Goal: Find specific page/section: Find specific page/section

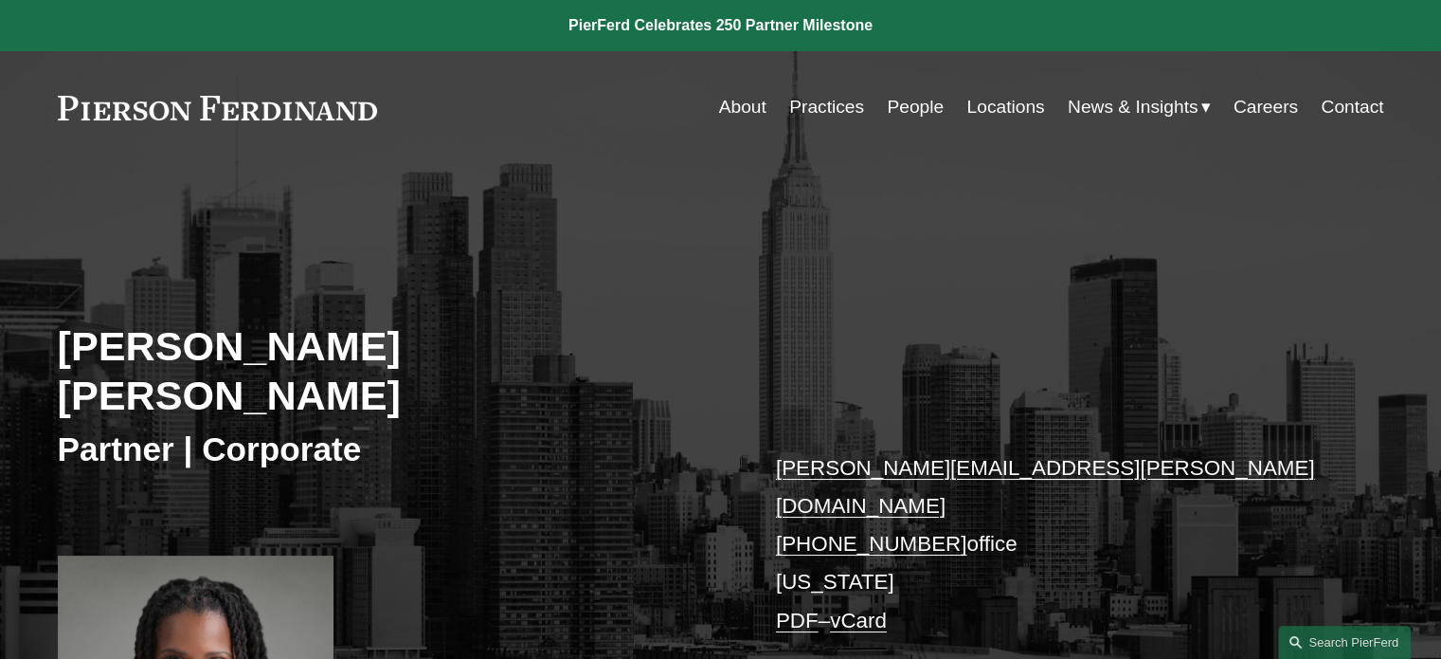
click at [901, 111] on link "People" at bounding box center [915, 107] width 57 height 36
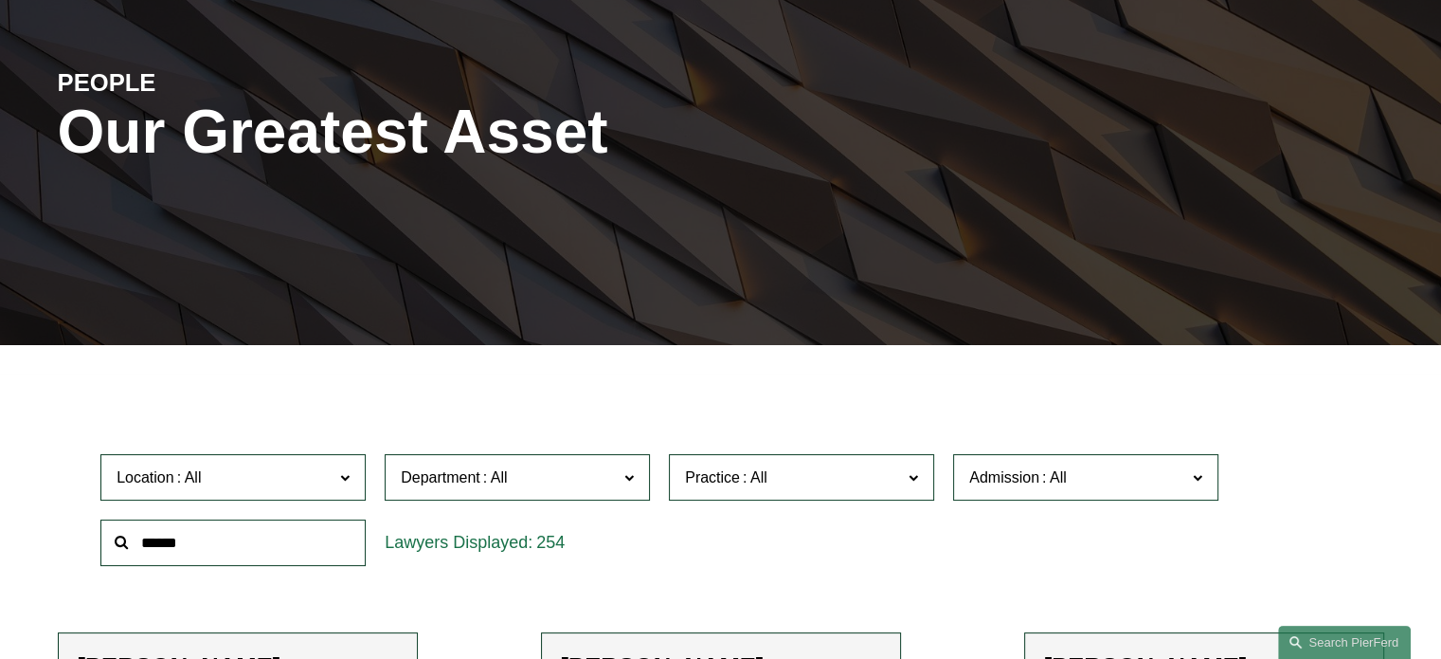
scroll to position [200, 0]
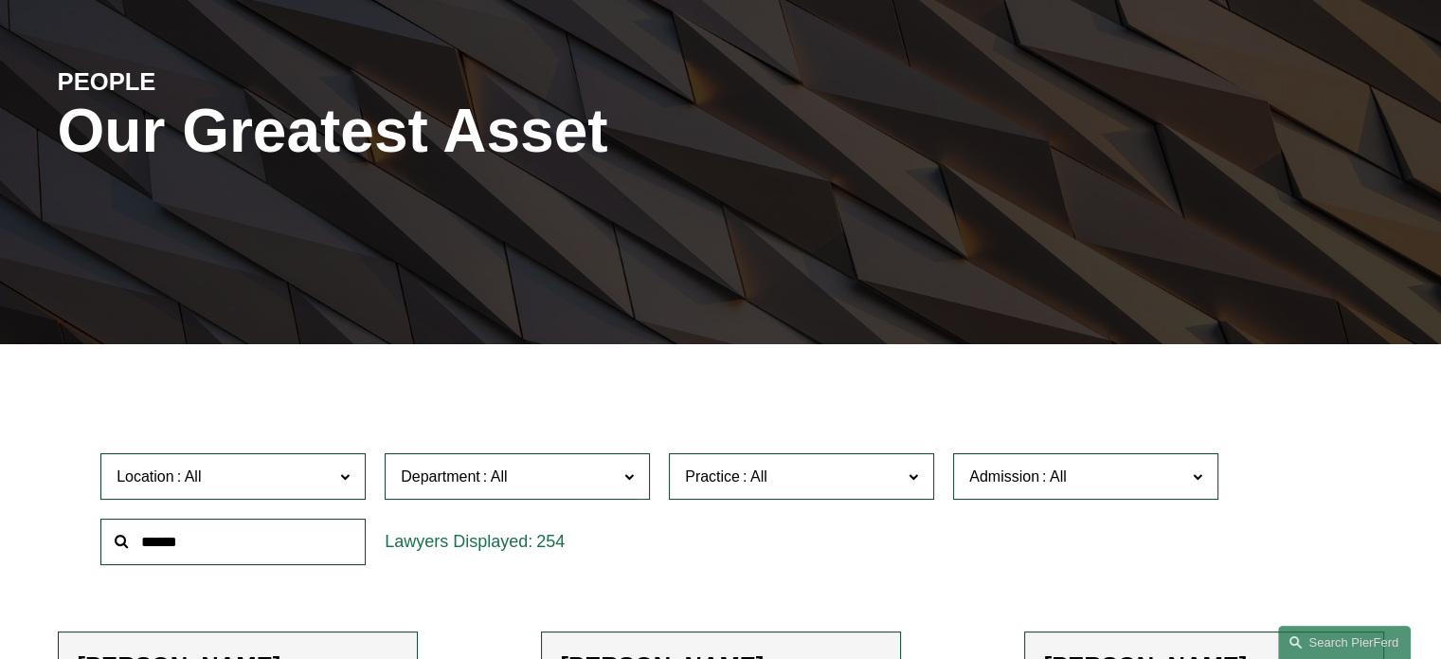
click at [249, 550] on input "text" at bounding box center [232, 541] width 265 height 46
type input "******"
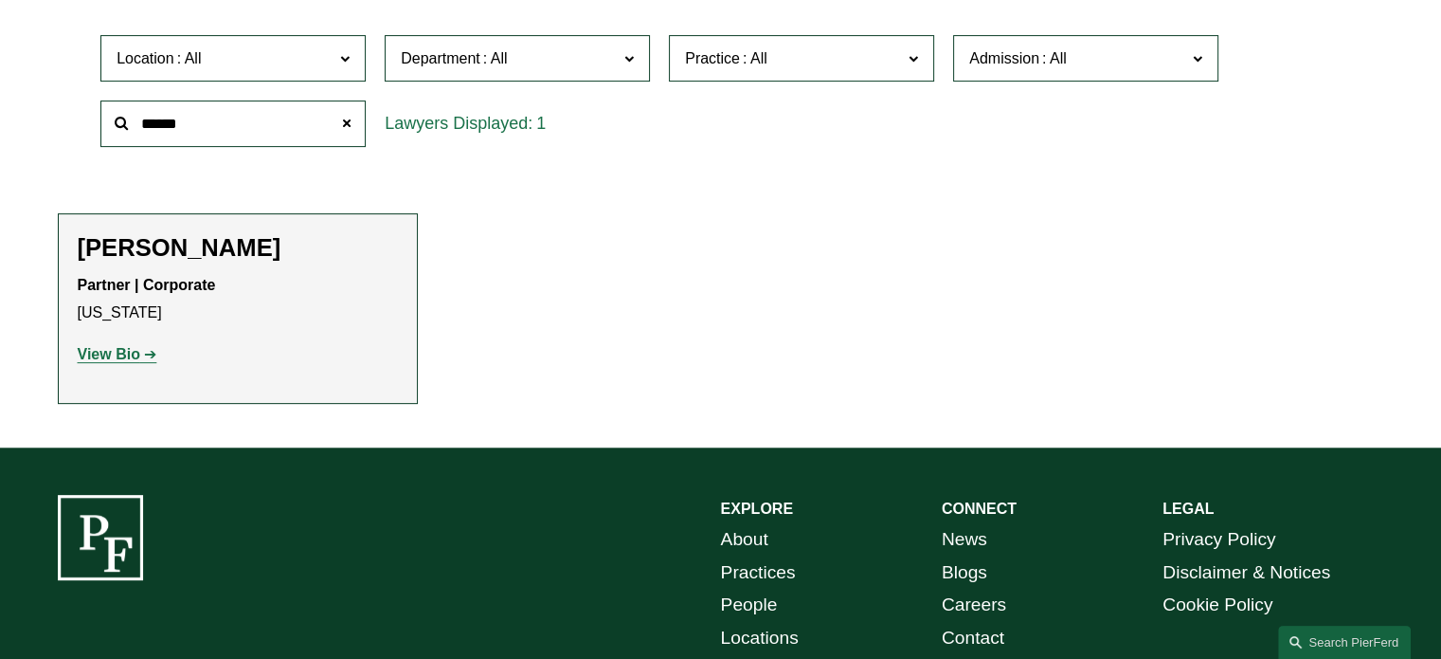
scroll to position [665, 0]
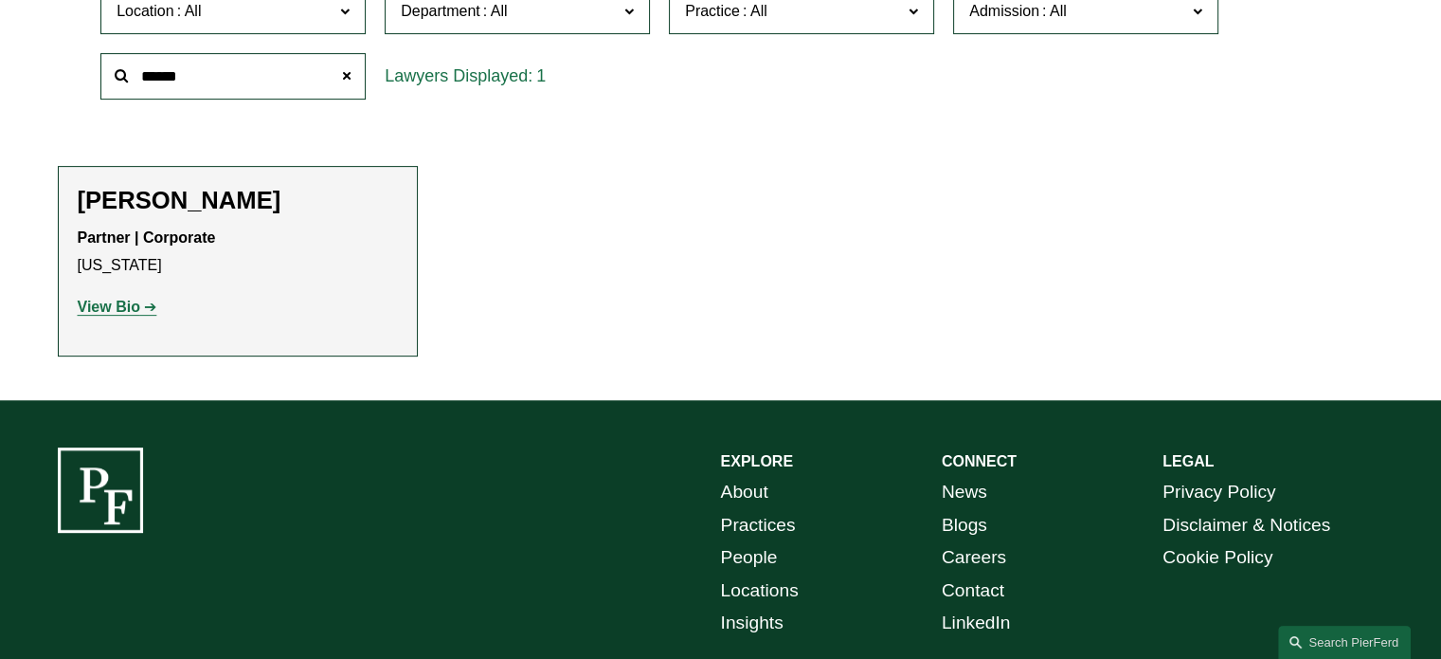
click at [197, 196] on h2 "[PERSON_NAME]" at bounding box center [238, 200] width 320 height 29
click at [137, 301] on strong "View Bio" at bounding box center [109, 306] width 63 height 16
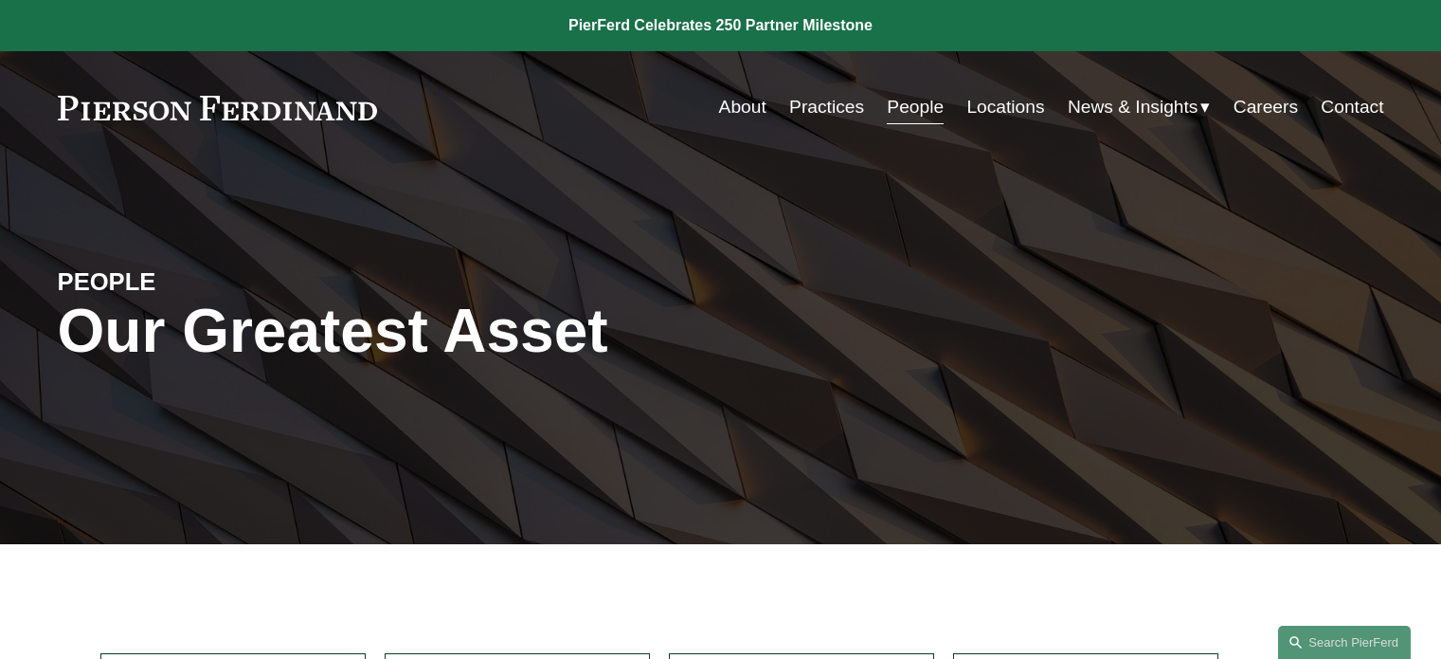
scroll to position [665, 0]
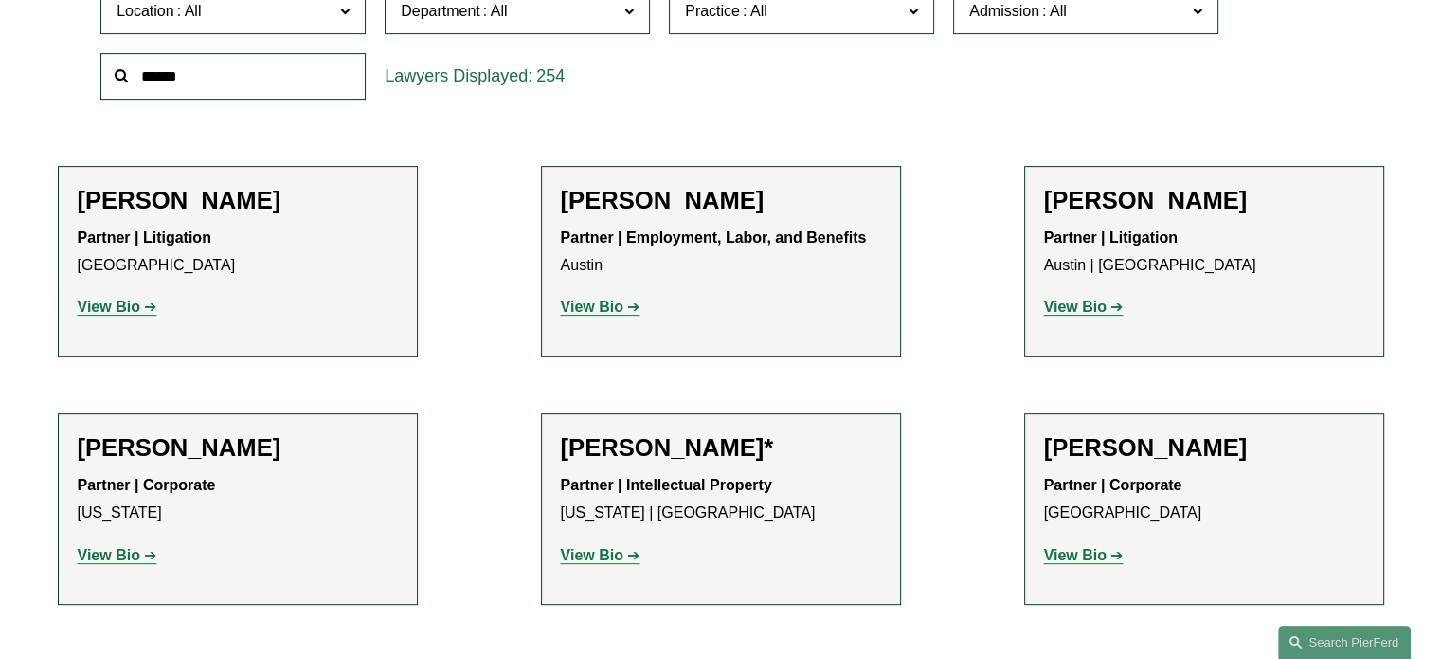
click at [594, 315] on strong "View Bio" at bounding box center [592, 306] width 63 height 16
click at [591, 306] on strong "View Bio" at bounding box center [592, 306] width 63 height 16
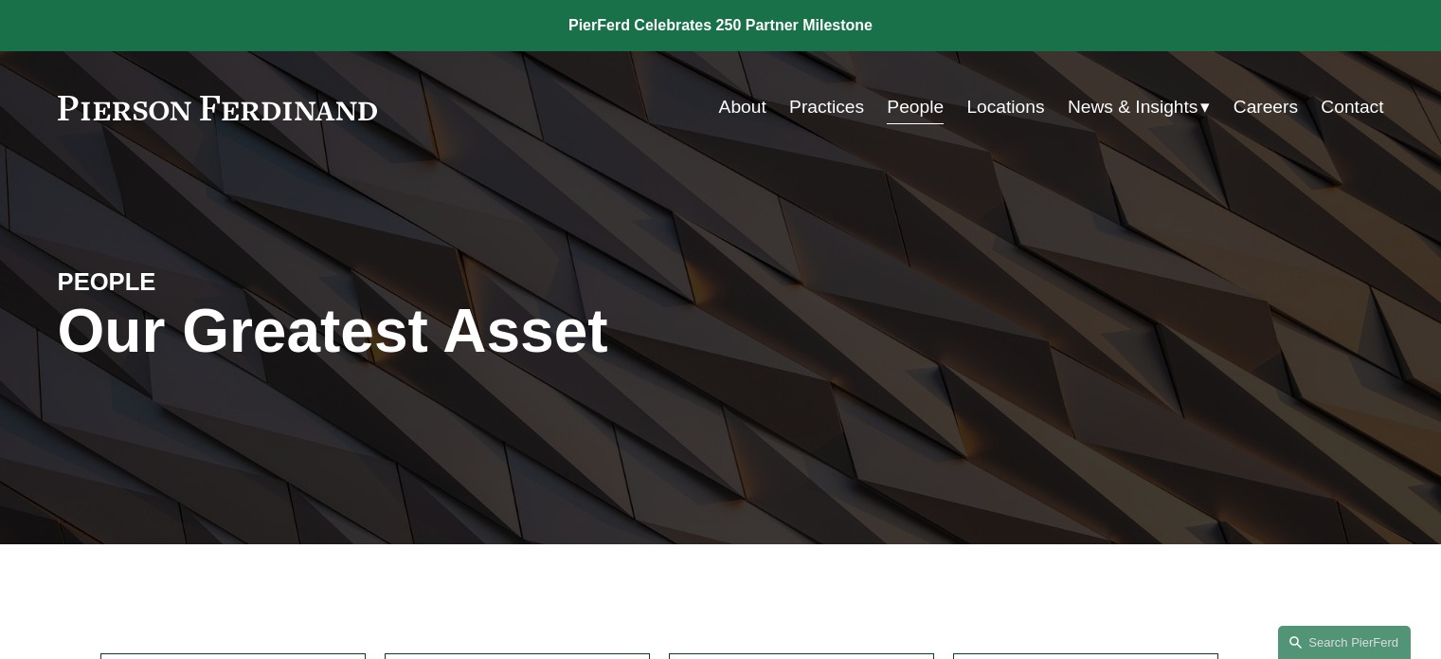
scroll to position [665, 0]
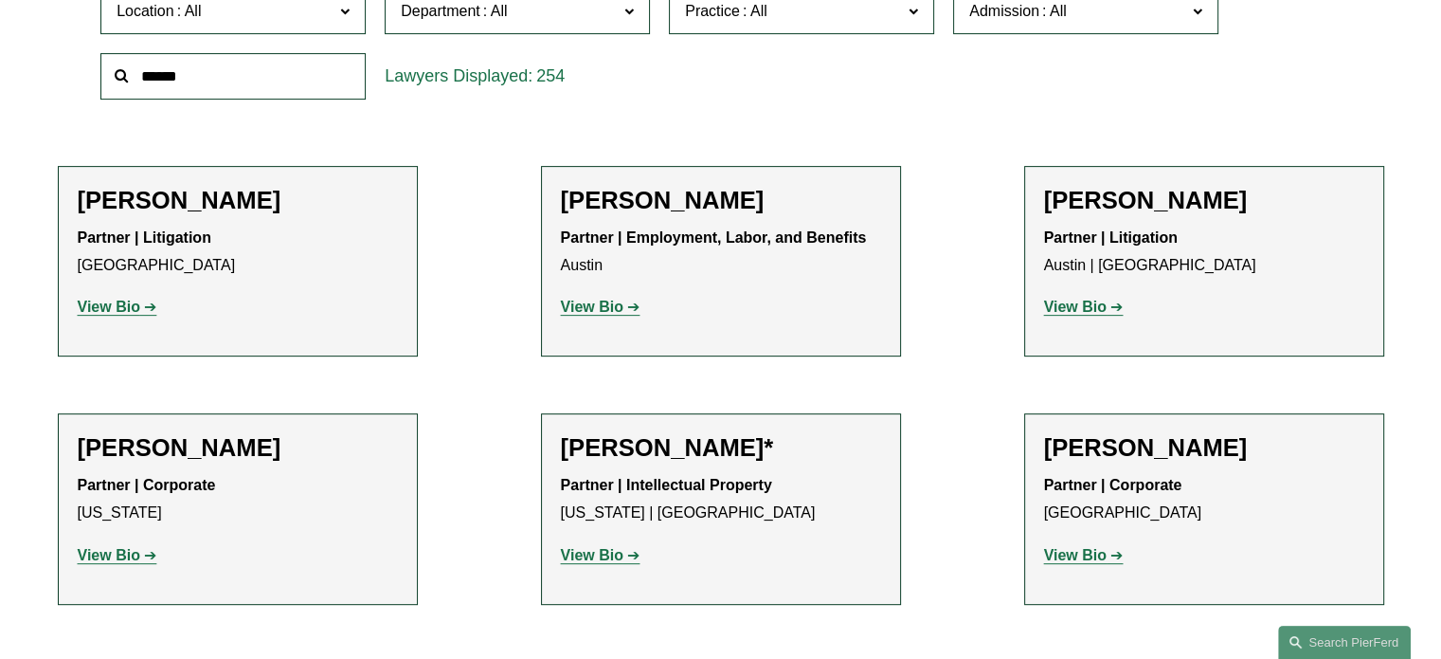
click at [263, 94] on input "text" at bounding box center [232, 76] width 265 height 46
type input "******"
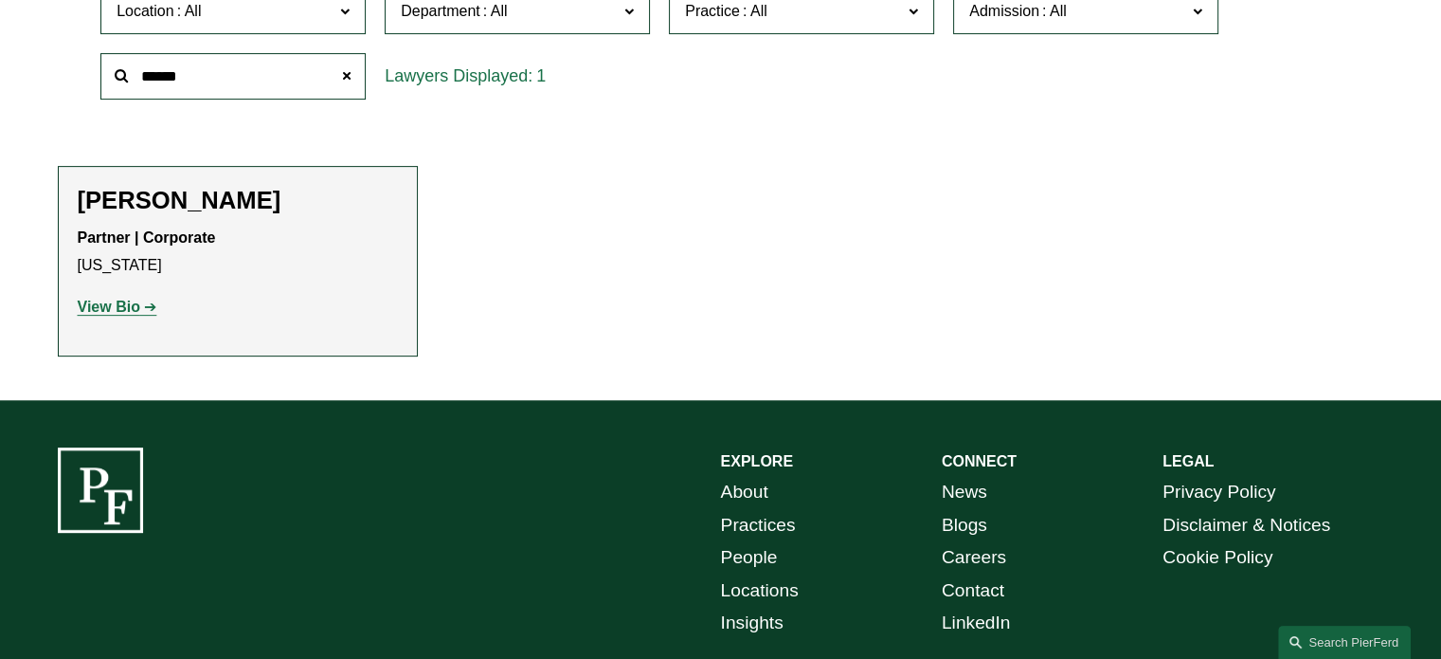
click at [110, 310] on strong "View Bio" at bounding box center [109, 306] width 63 height 16
